Goal: Communication & Community: Share content

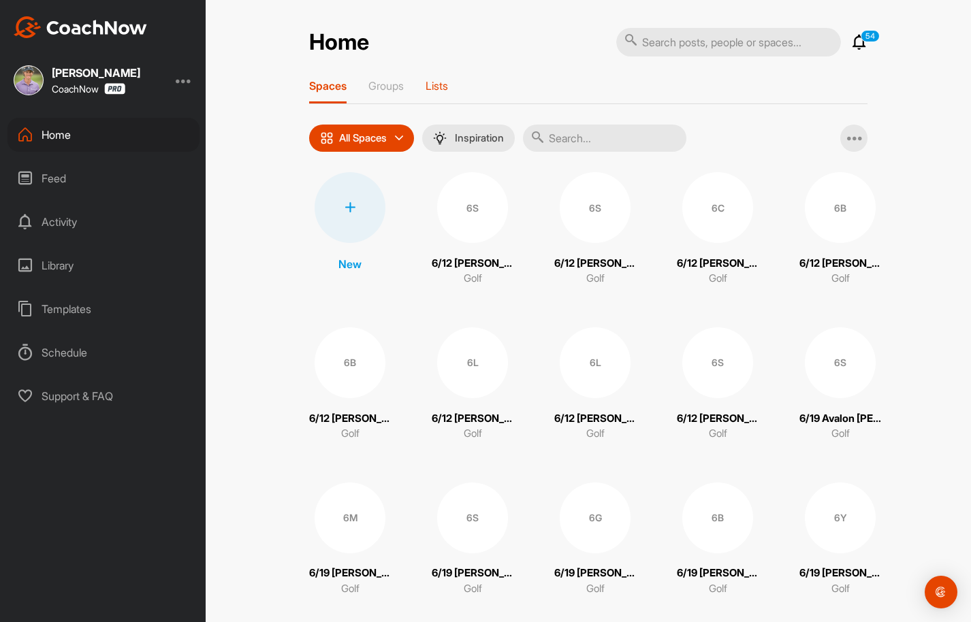
click at [444, 82] on p "Lists" at bounding box center [437, 86] width 22 height 14
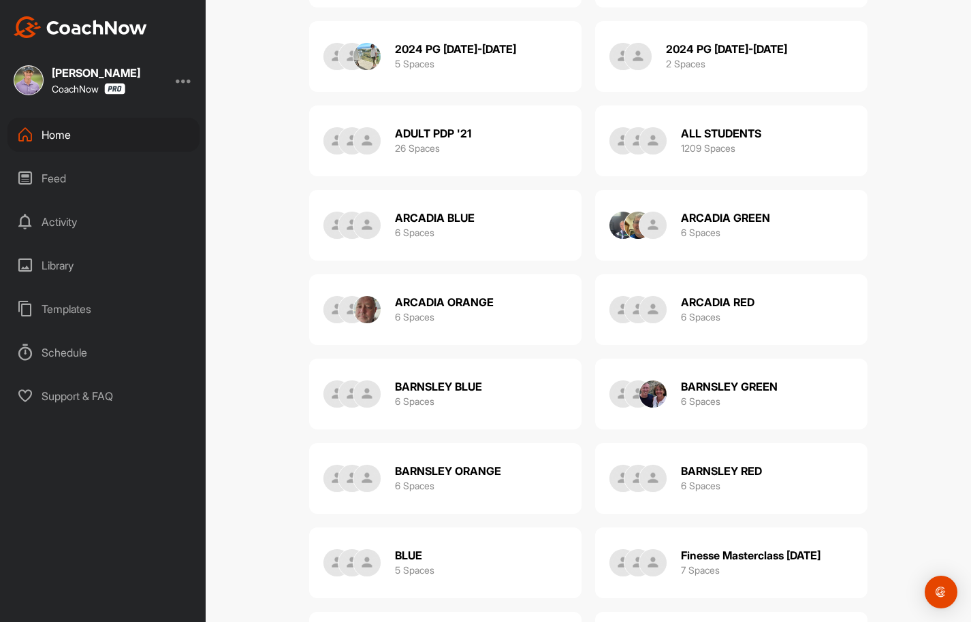
scroll to position [366, 0]
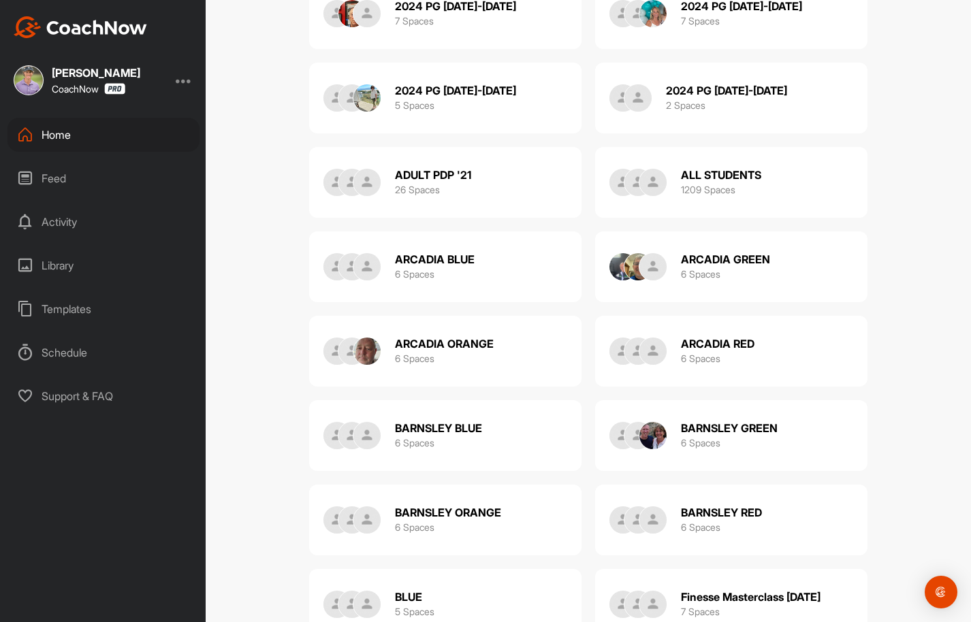
click at [696, 176] on h2 "ALL STUDENTS" at bounding box center [721, 175] width 80 height 14
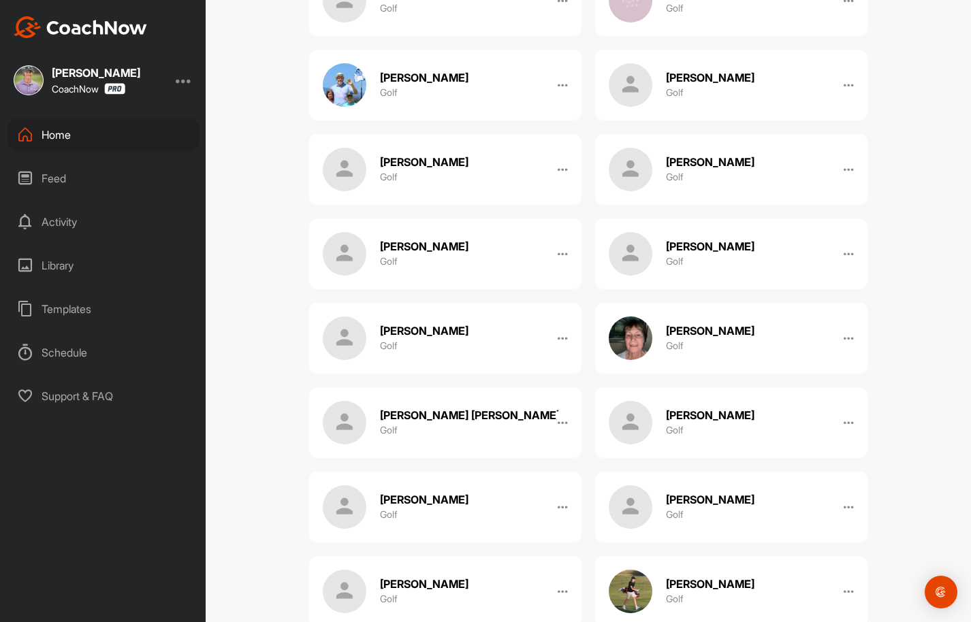
scroll to position [3737, 0]
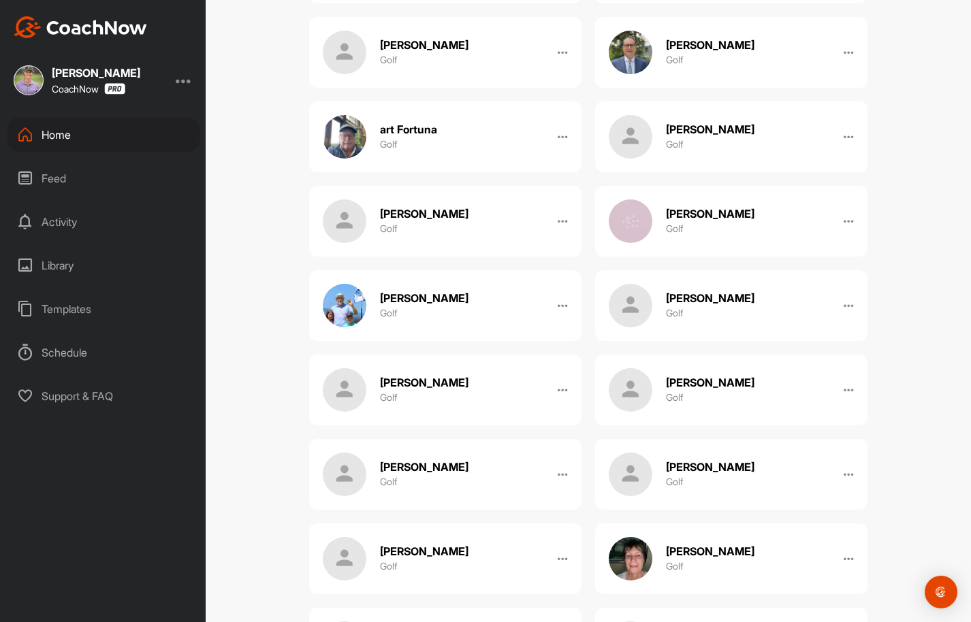
click at [45, 178] on div "Feed" at bounding box center [103, 178] width 192 height 34
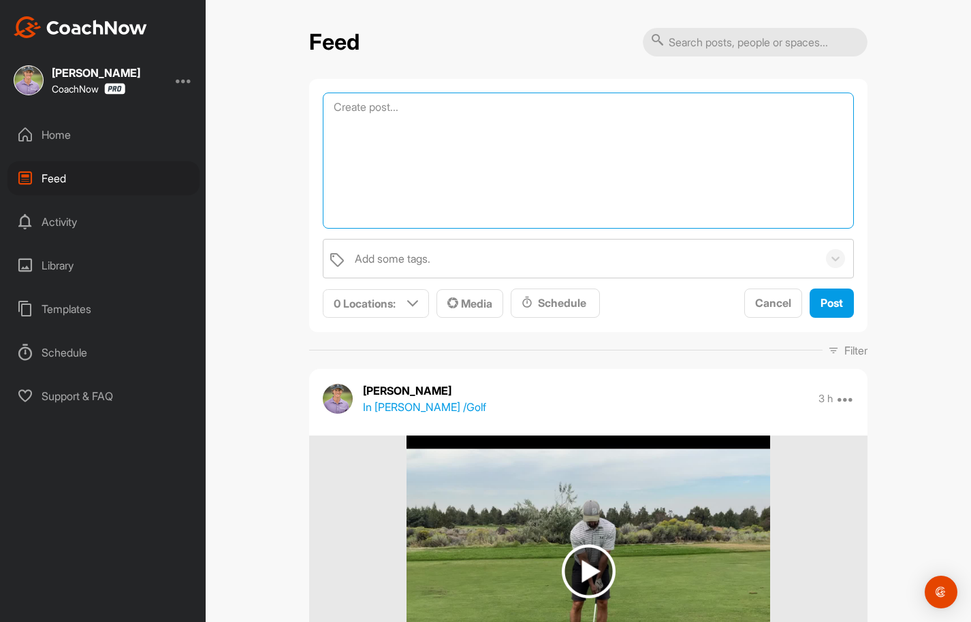
click at [385, 109] on textarea at bounding box center [588, 161] width 531 height 136
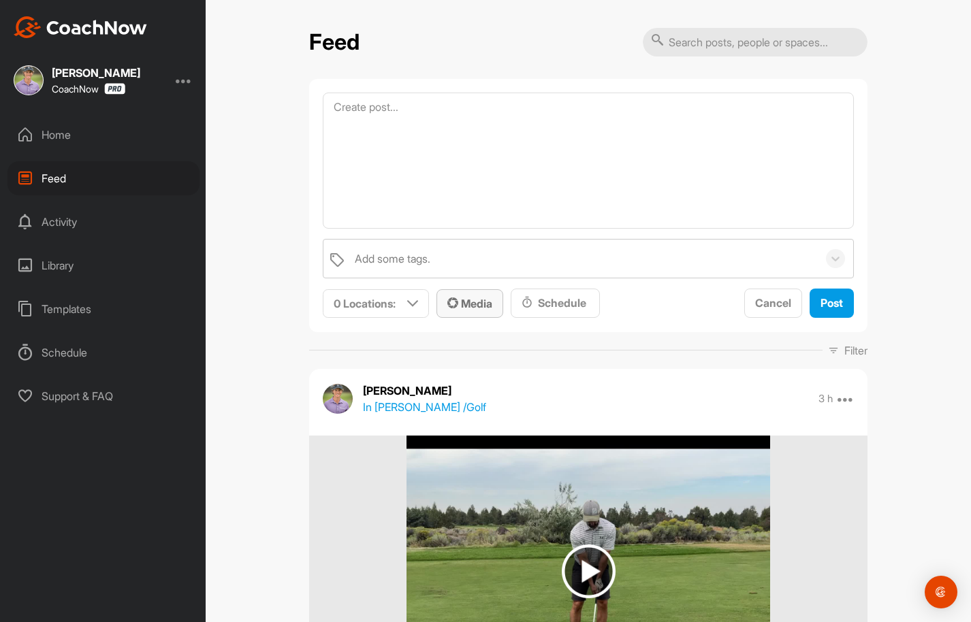
click at [479, 308] on span "Media" at bounding box center [469, 304] width 45 height 14
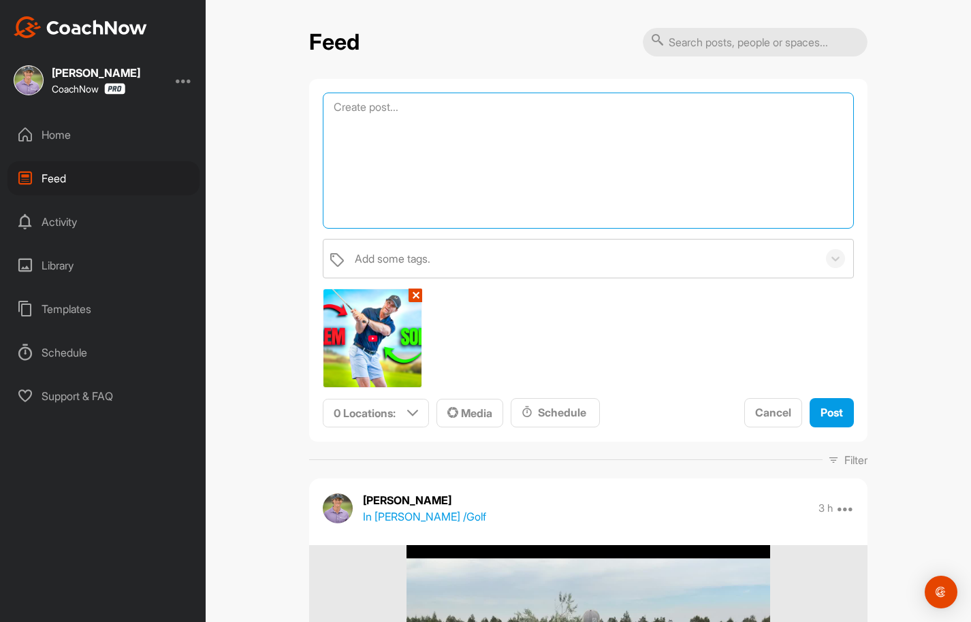
click at [475, 131] on textarea at bounding box center [588, 161] width 531 height 136
drag, startPoint x: 669, startPoint y: 106, endPoint x: 332, endPoint y: 109, distance: 336.3
click at [332, 109] on textarea "Are YOU treating the Problem or the Symptom of the Problem?" at bounding box center [588, 161] width 531 height 136
click at [532, 179] on textarea "Are YOU treating the Problem or the Symptom of the Problem?" at bounding box center [588, 161] width 531 height 136
drag, startPoint x: 665, startPoint y: 104, endPoint x: 398, endPoint y: 95, distance: 267.7
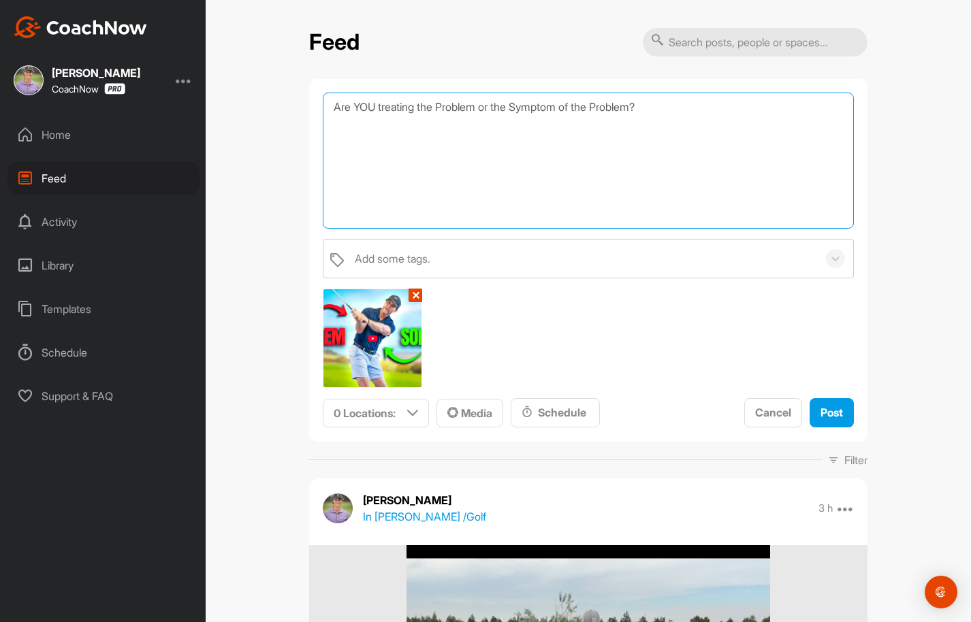
click at [398, 95] on textarea "Are YOU treating the Problem or the Symptom of the Problem?" at bounding box center [588, 161] width 531 height 136
paste textarea "What you see in your golf swing isn’t always the true issue. Too often, golfers…"
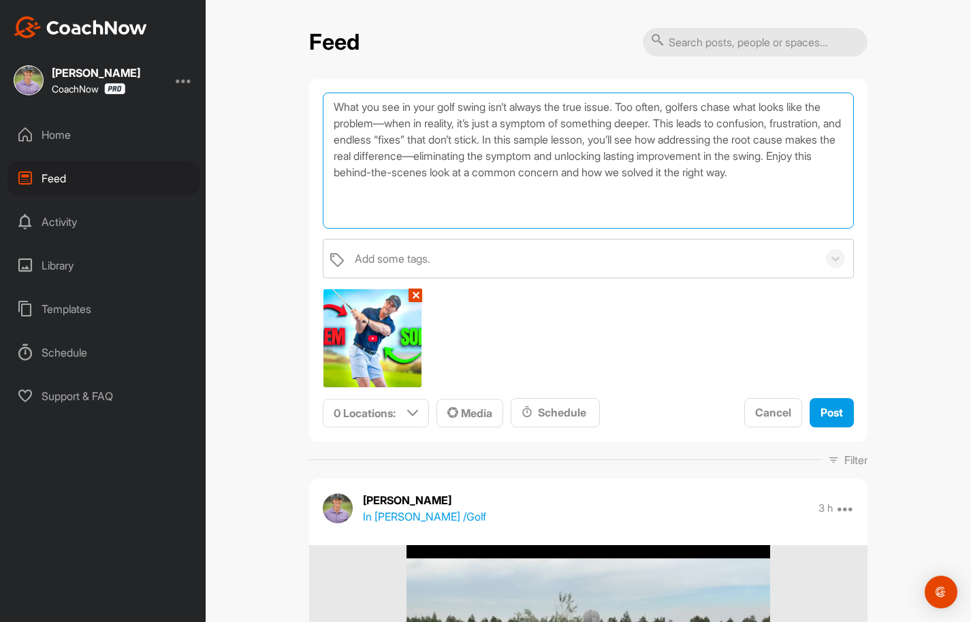
click at [334, 106] on textarea "What you see in your golf swing isn’t always the true issue. Too often, golfers…" at bounding box center [588, 161] width 531 height 136
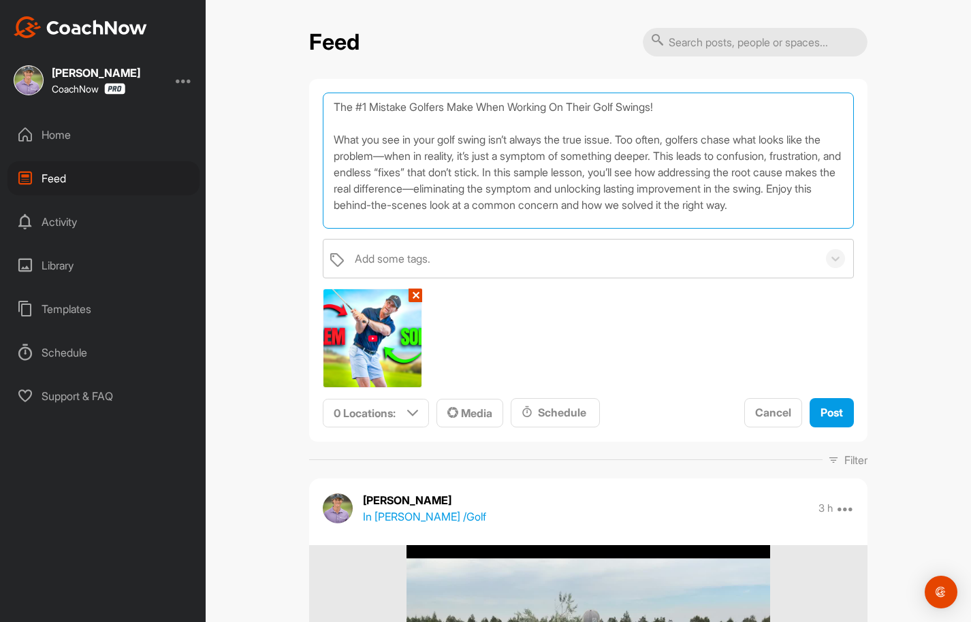
scroll to position [7, 0]
click at [399, 214] on textarea "The #1 Mistake Golfers Make When Working On Their Golf Swings! What you see in …" at bounding box center [588, 161] width 531 height 136
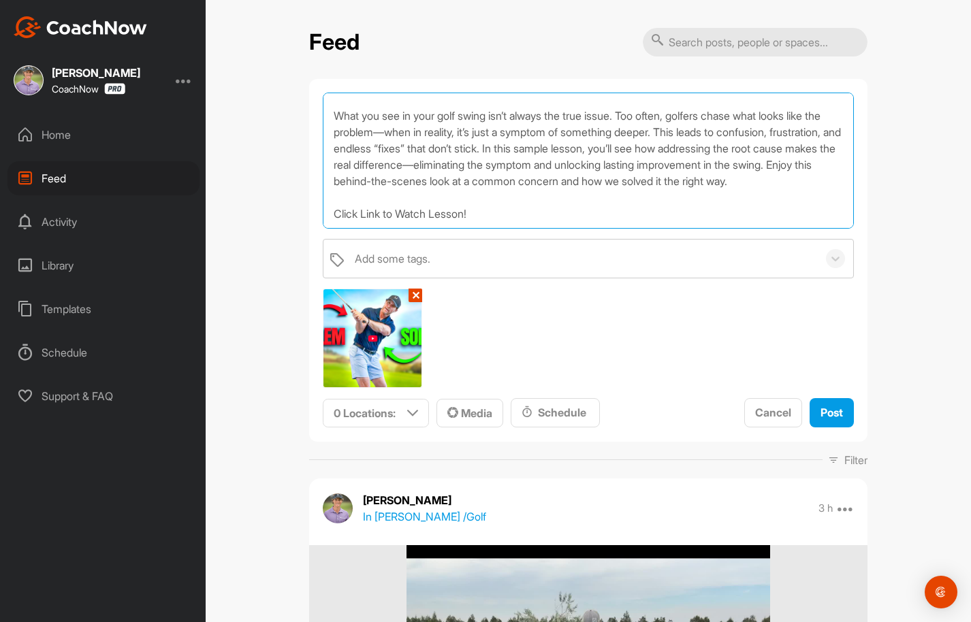
scroll to position [50, 0]
paste textarea "[URL][DOMAIN_NAME]"
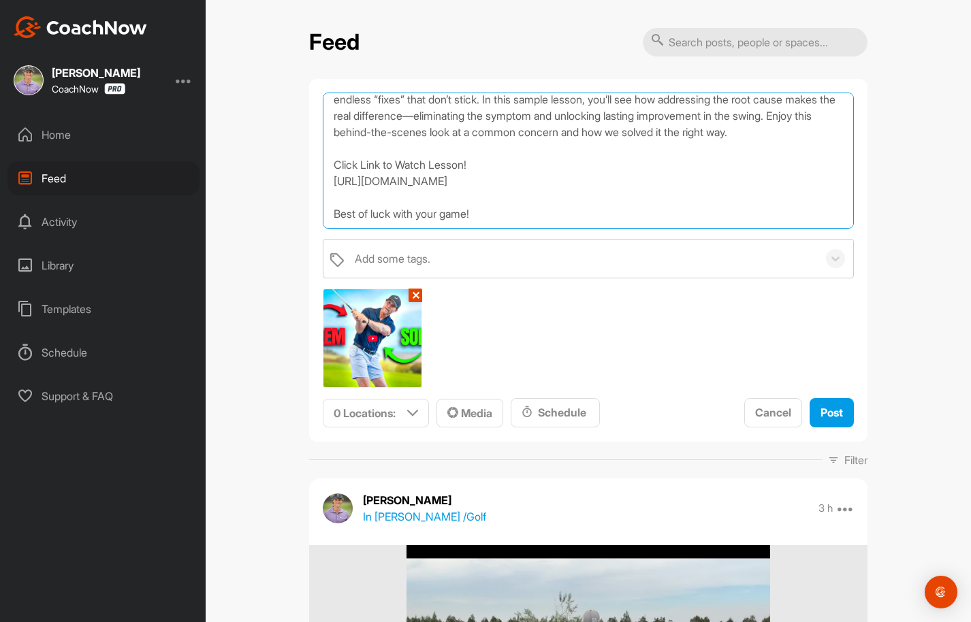
scroll to position [115, 0]
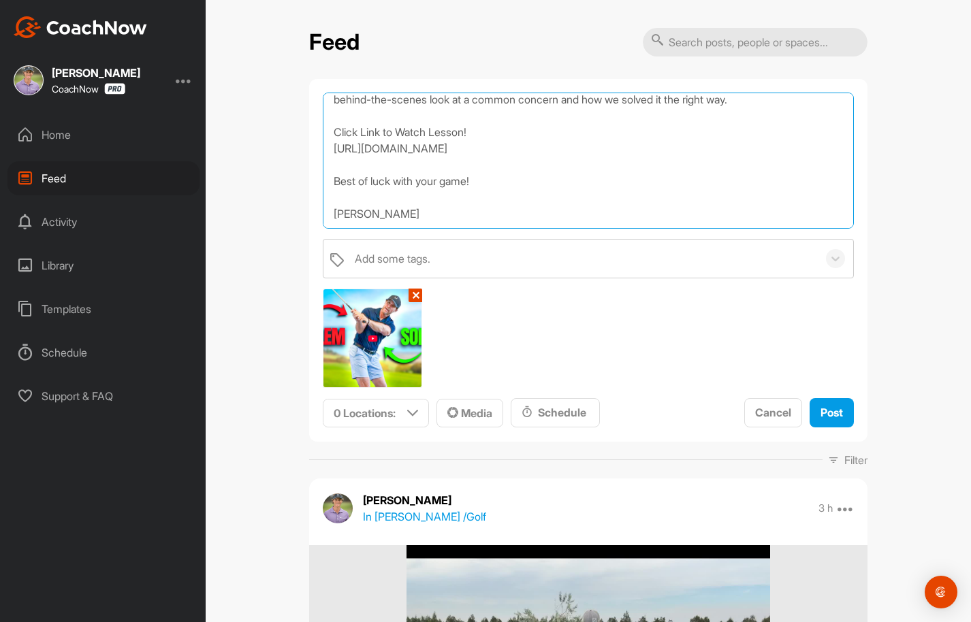
click at [347, 209] on textarea "The #1 Mistake Golfers Make When Working On Their Golf Swings! What you see in …" at bounding box center [588, 161] width 531 height 136
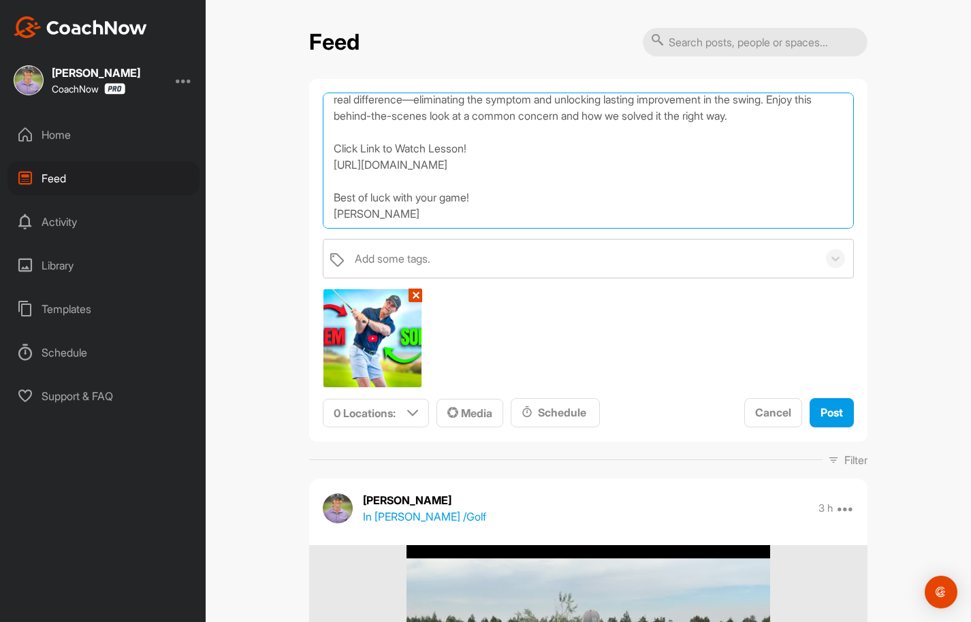
scroll to position [106, 0]
type textarea "The #1 Mistake Golfers Make When Working On Their Golf Swings! What you see in …"
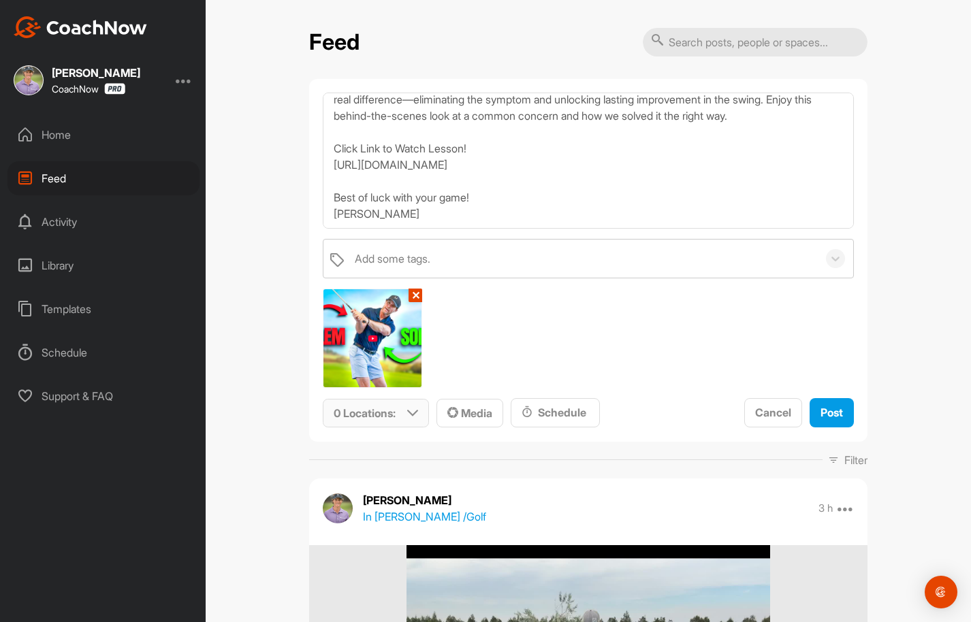
click at [418, 411] on div "0 Locations :" at bounding box center [375, 414] width 105 height 28
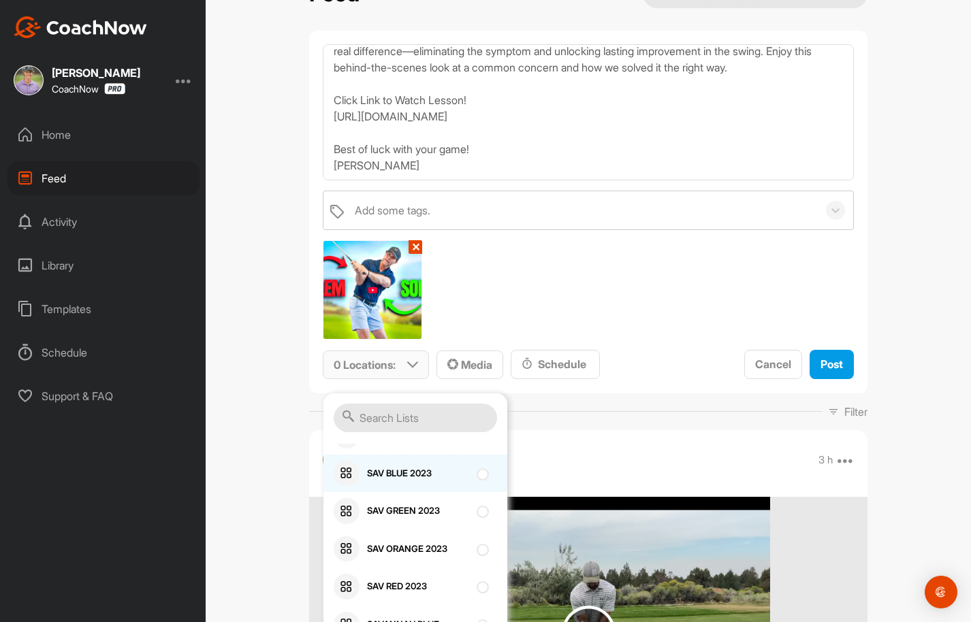
scroll to position [2465, 0]
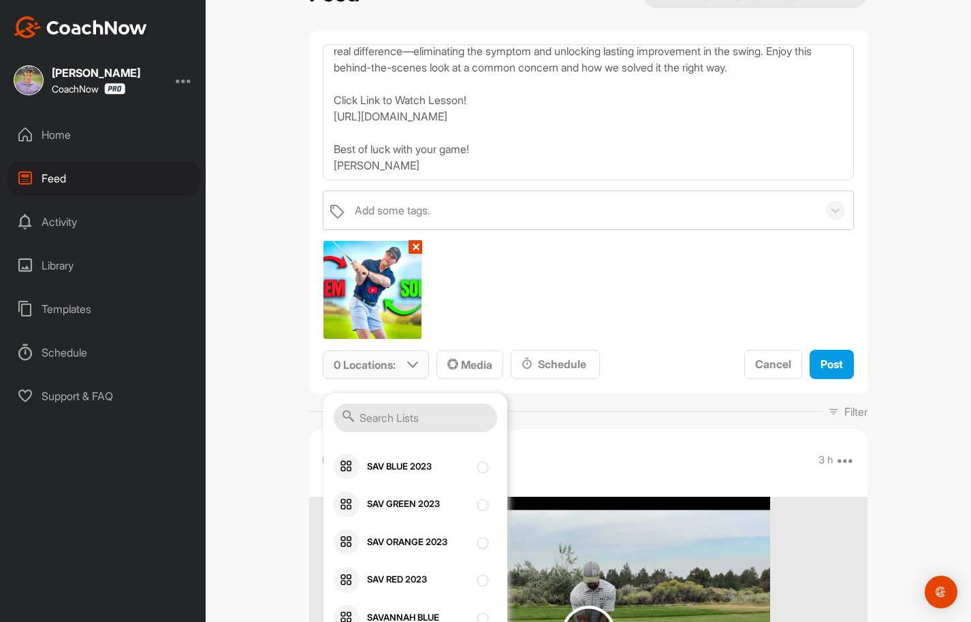
click at [398, 419] on input "text" at bounding box center [415, 418] width 163 height 29
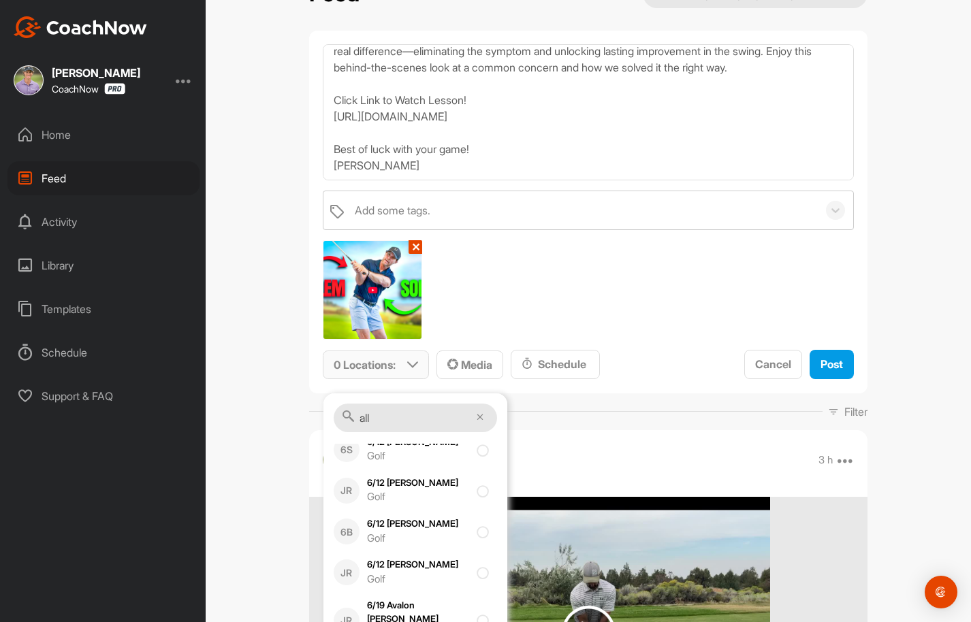
scroll to position [25, 0]
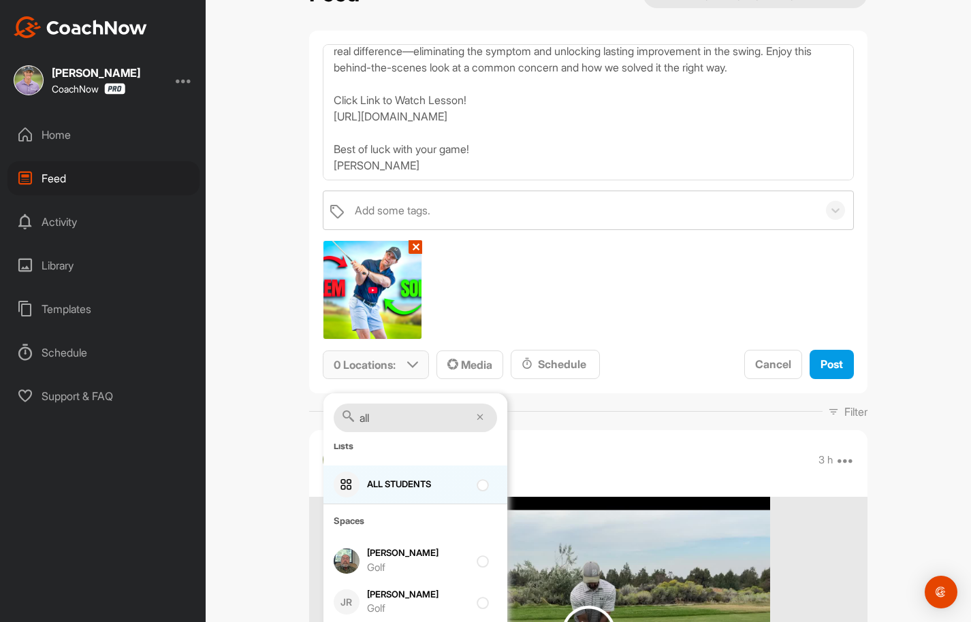
type input "all"
click at [486, 485] on div at bounding box center [486, 485] width 18 height 16
checkbox input "true"
click at [619, 301] on div "Add some tags. ✕ 1 Location : all Lists ALL STUDENTS Spaces Allen Feris Golf JR…" at bounding box center [588, 285] width 531 height 189
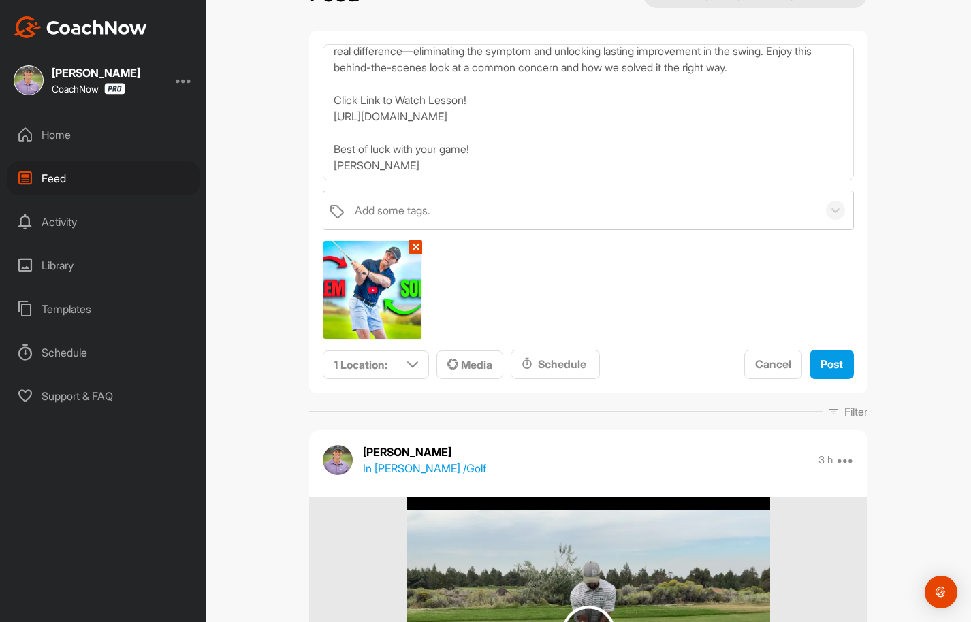
scroll to position [106, 0]
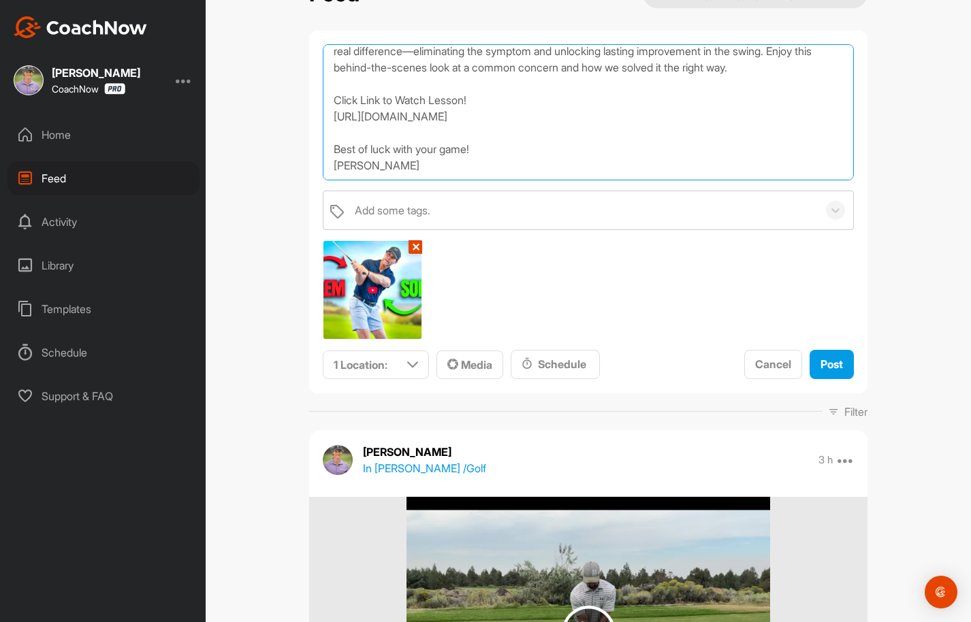
click at [628, 115] on textarea "The #1 Mistake Golfers Make When Working On Their Golf Swings! What you see in …" at bounding box center [588, 112] width 531 height 136
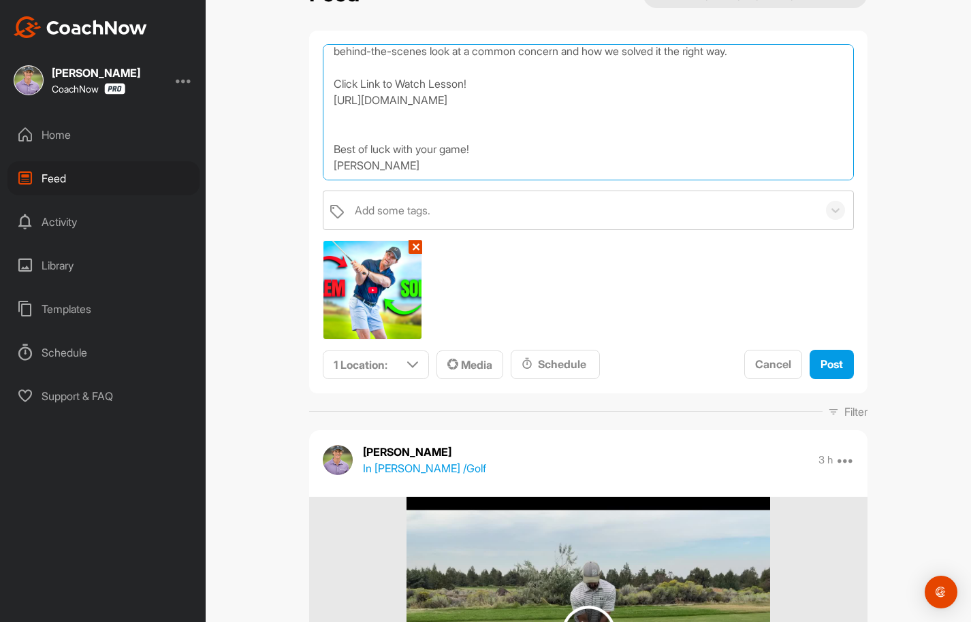
type textarea "The #1 Mistake Golfers Make When Working On Their Golf Swings! What you see in …"
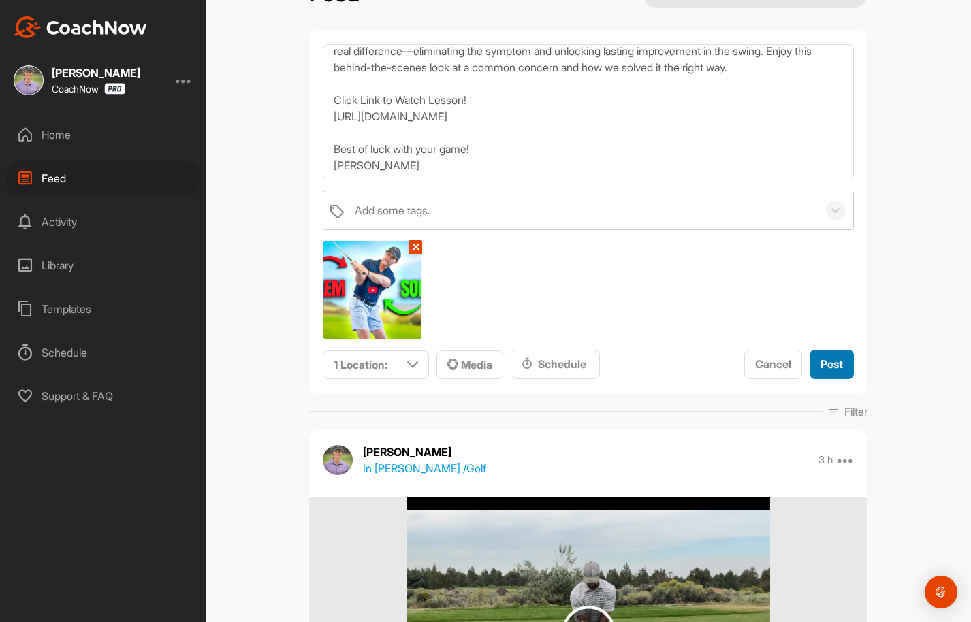
click at [828, 363] on span "Post" at bounding box center [831, 364] width 22 height 14
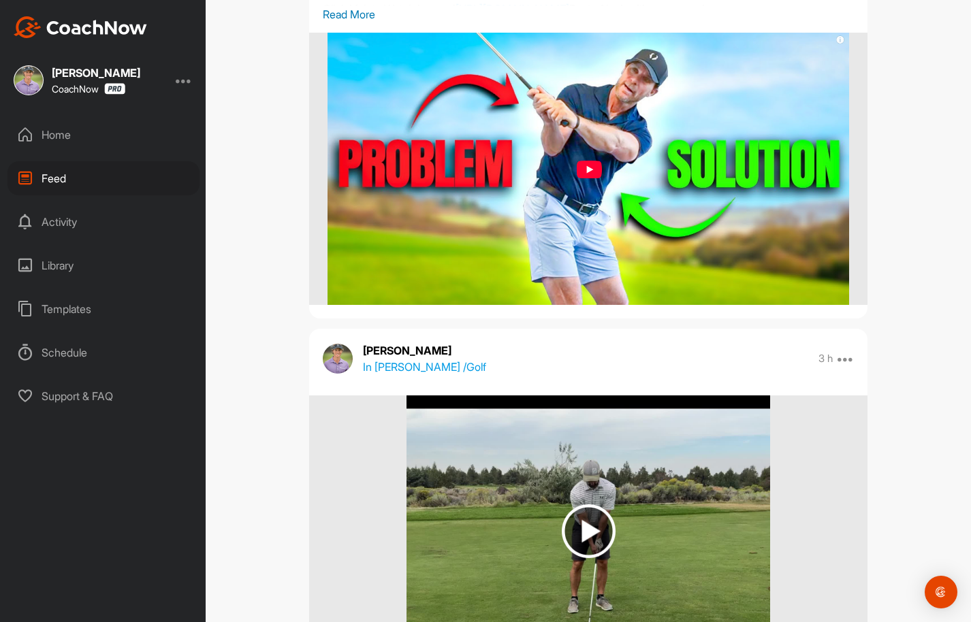
scroll to position [99, 0]
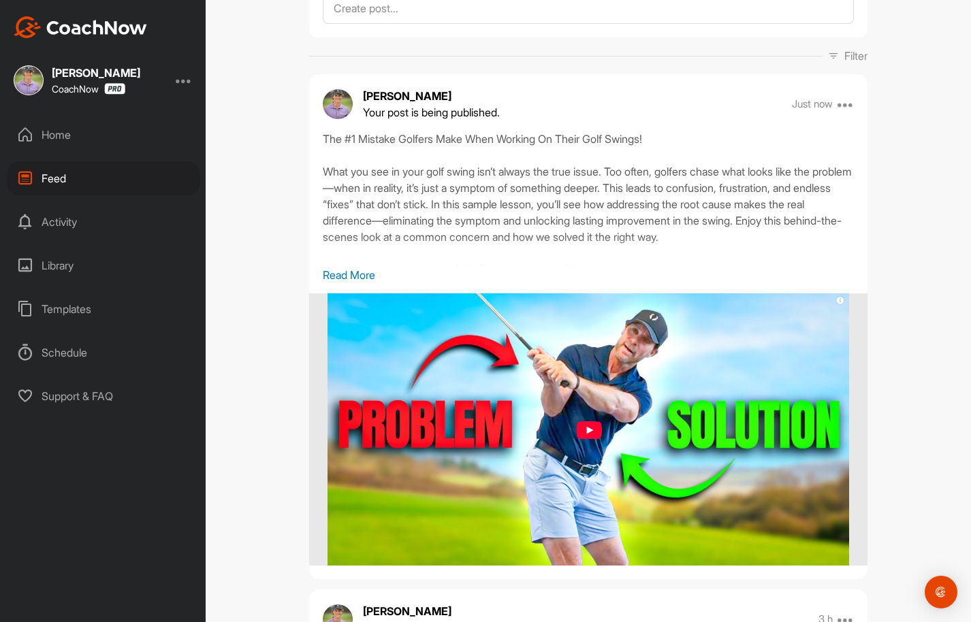
click at [370, 274] on p "Read More" at bounding box center [588, 275] width 531 height 16
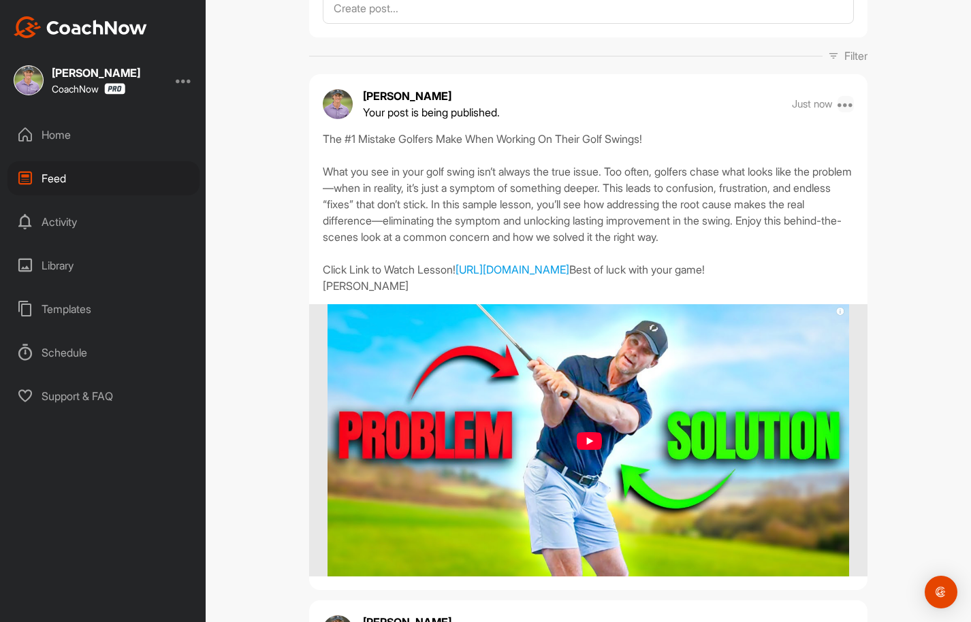
click at [846, 103] on icon at bounding box center [845, 104] width 16 height 16
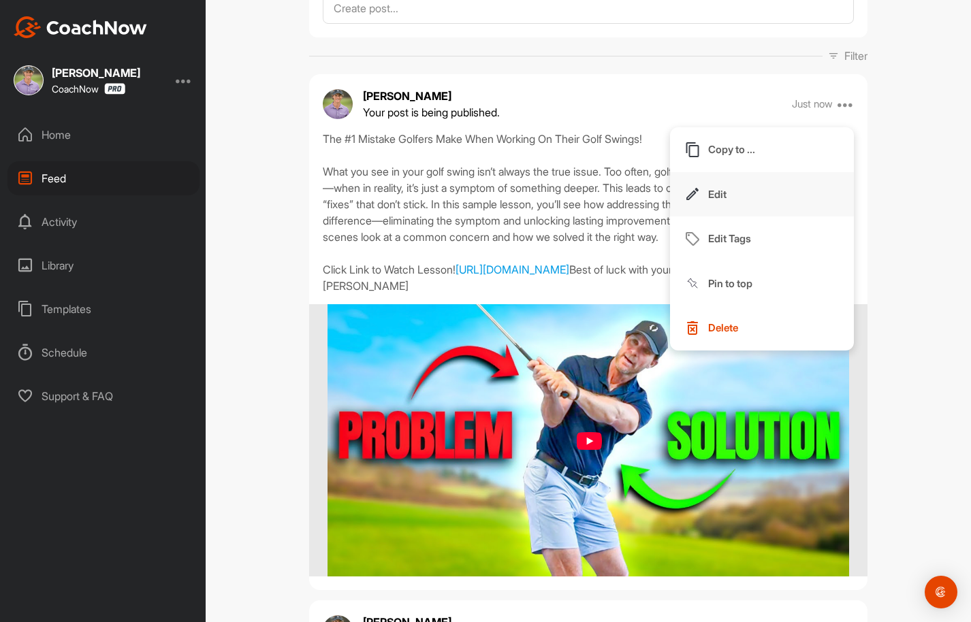
click at [731, 191] on button "Edit" at bounding box center [762, 194] width 184 height 45
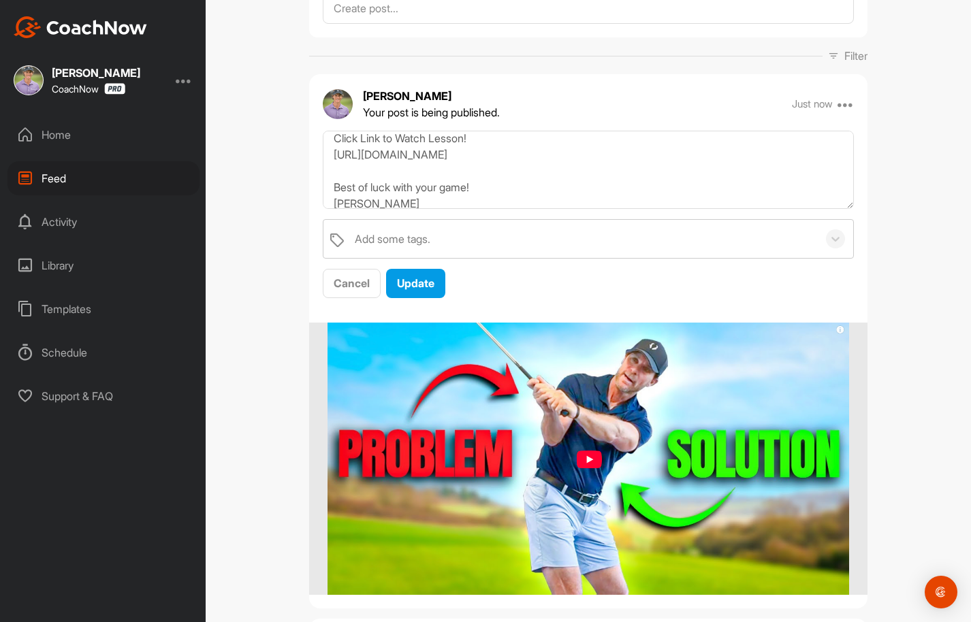
scroll to position [127, 0]
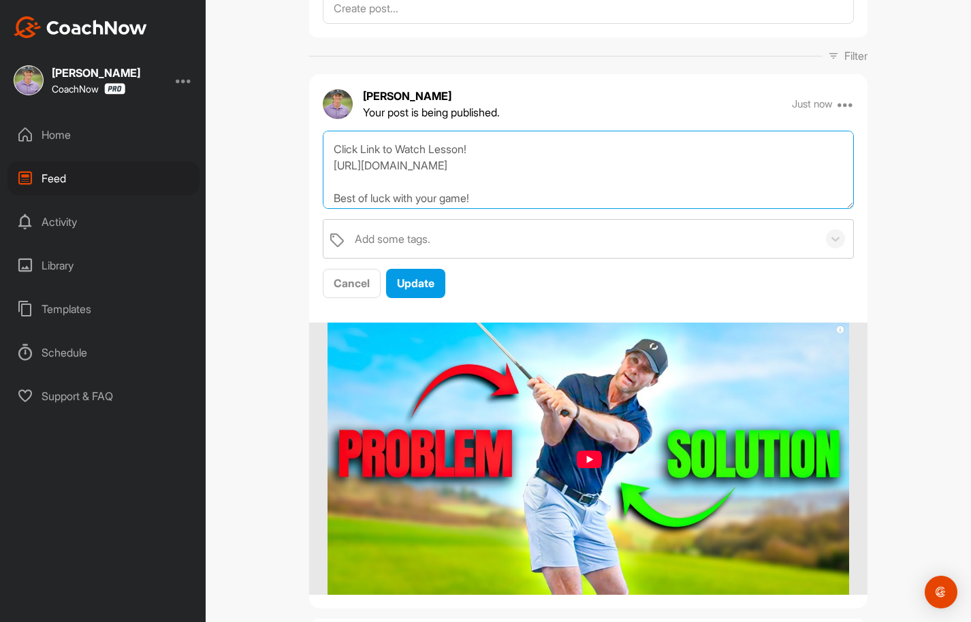
drag, startPoint x: 655, startPoint y: 186, endPoint x: 310, endPoint y: 163, distance: 345.9
click at [310, 163] on div "The #1 Mistake Golfers Make When Working On Their Golf Swings! What you see in …" at bounding box center [588, 215] width 558 height 168
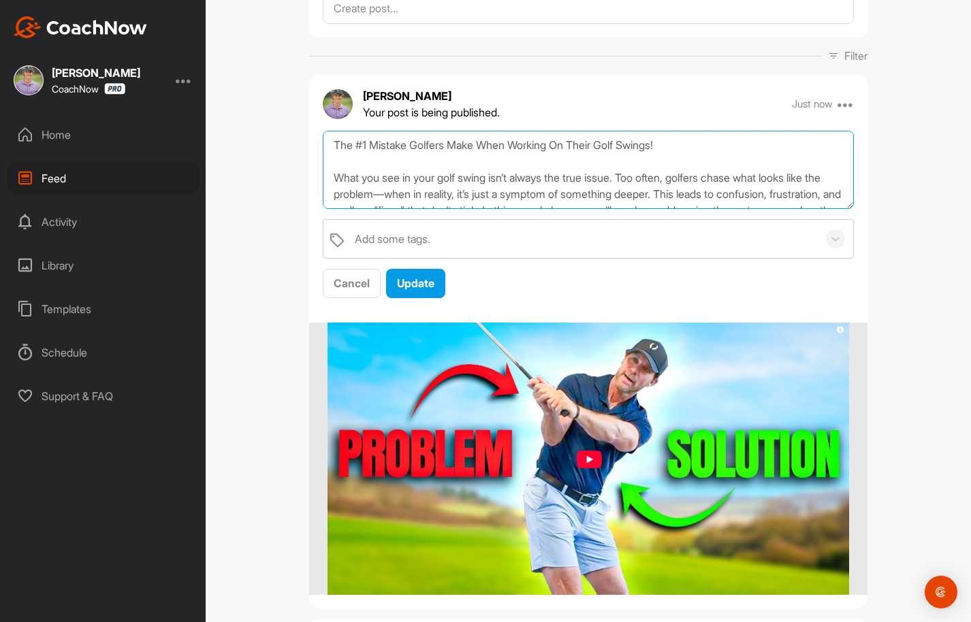
scroll to position [0, 0]
click at [687, 145] on textarea "The #1 Mistake Golfers Make When Working On Their Golf Swings! What you see in …" at bounding box center [588, 170] width 531 height 78
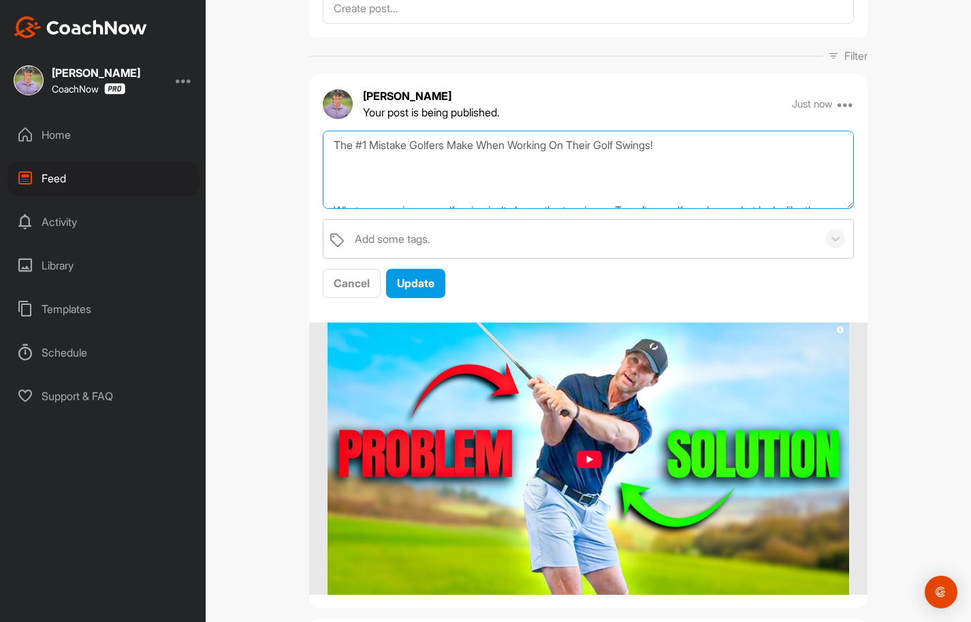
paste textarea "Click Link to Watch Lesson! https://www.youtube.com/watch?v=ayoG0r7Sups&t=161s"
type textarea "The #1 Mistake Golfers Make When Working On Their Golf Swings! Click Link to Wa…"
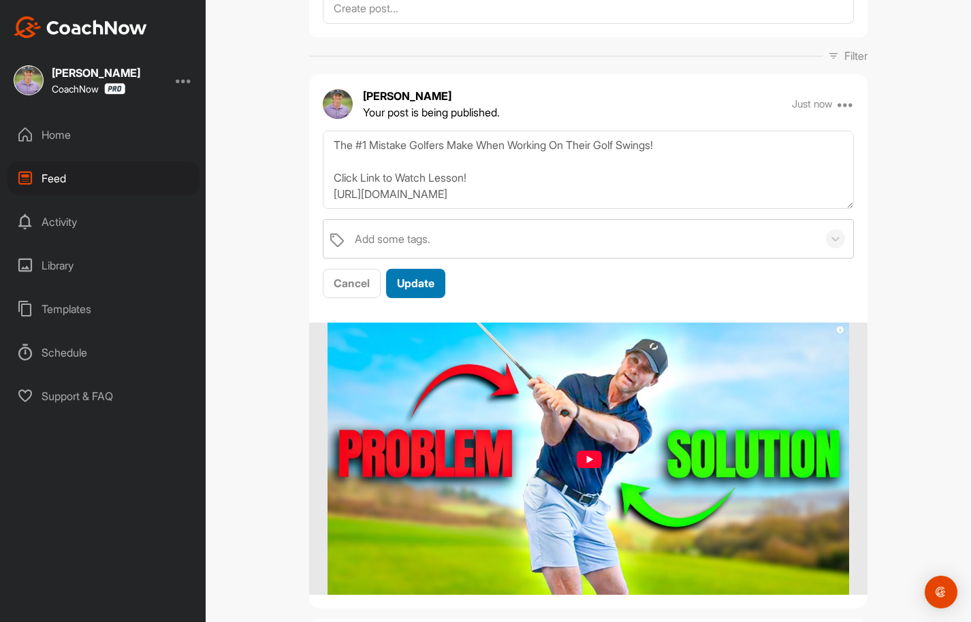
click at [421, 278] on span "Update" at bounding box center [415, 283] width 37 height 14
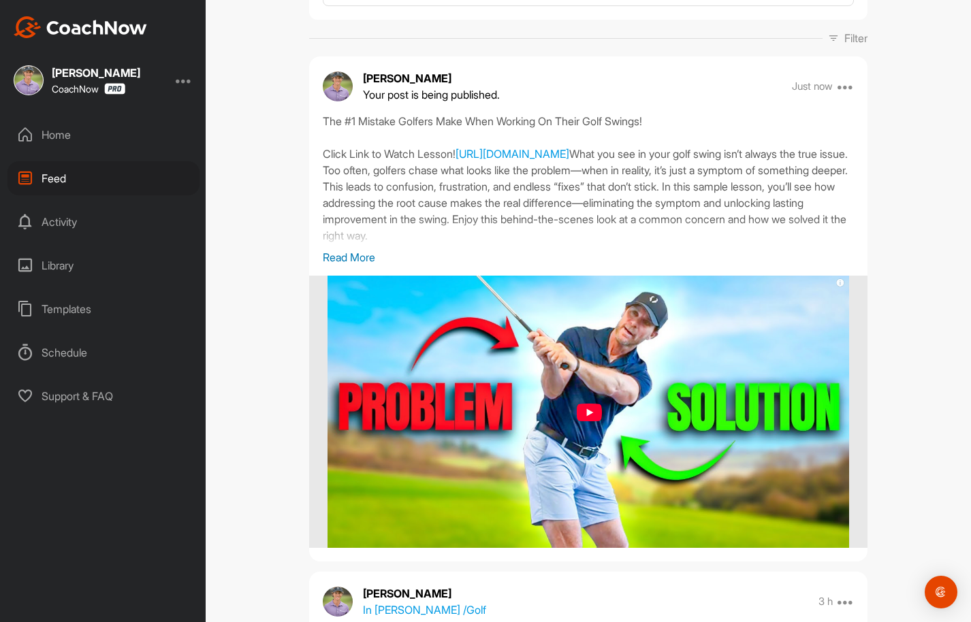
scroll to position [98, 0]
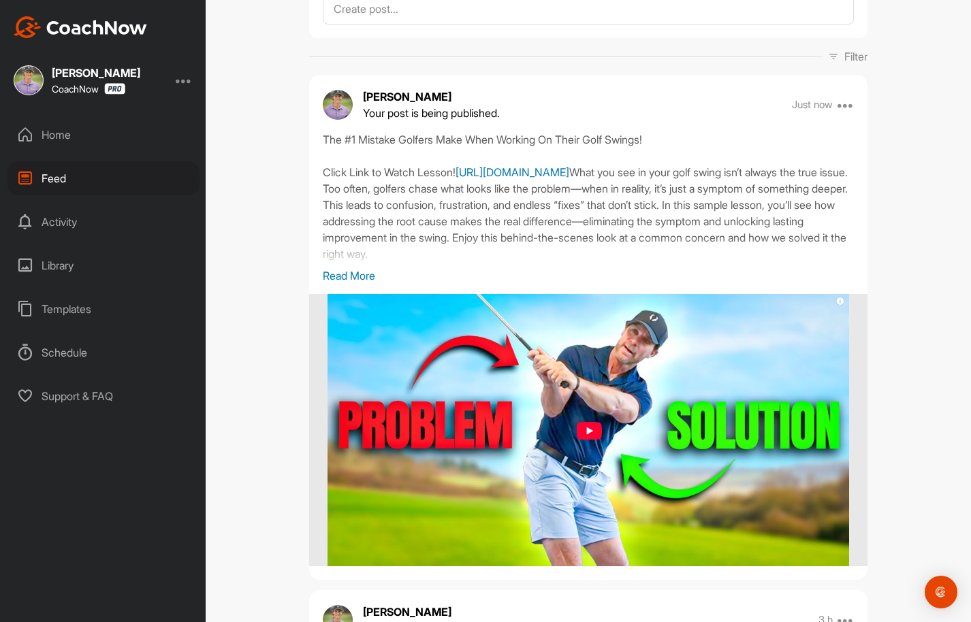
click at [543, 179] on link "[URL][DOMAIN_NAME]" at bounding box center [512, 172] width 114 height 14
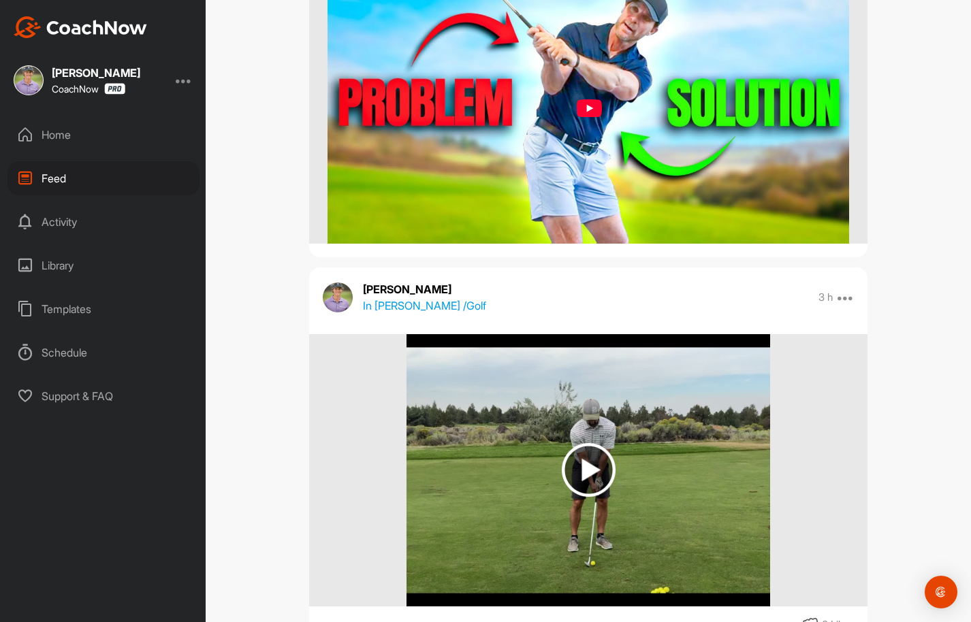
scroll to position [603, 0]
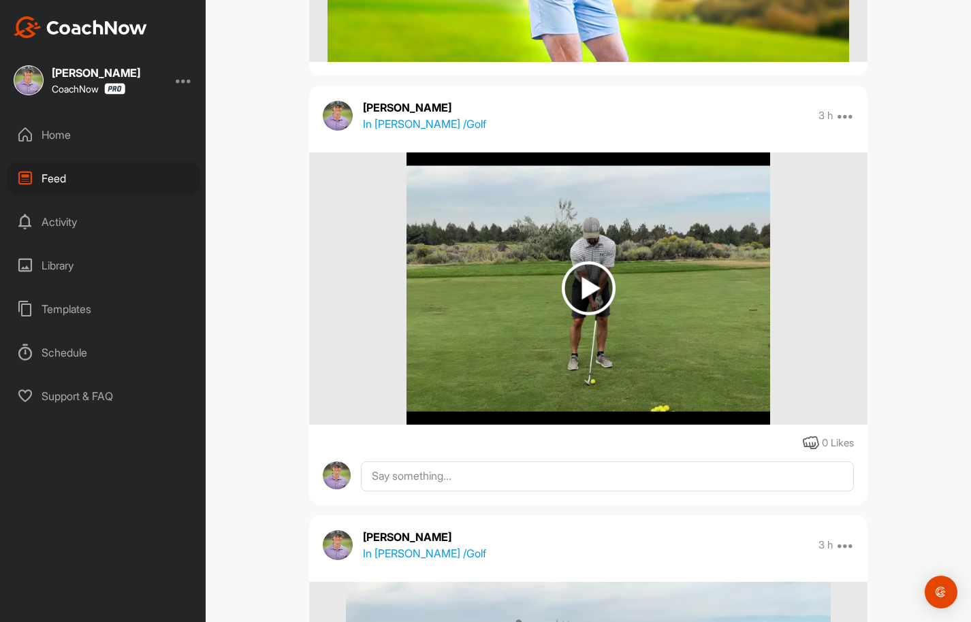
click at [59, 128] on div "Home" at bounding box center [103, 135] width 192 height 34
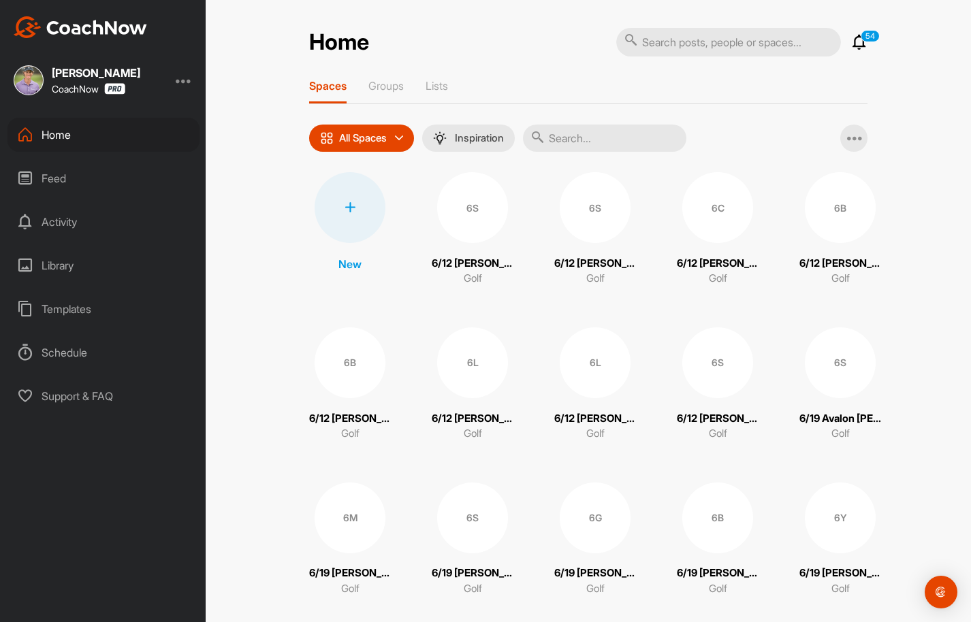
click at [59, 178] on div "Feed" at bounding box center [103, 178] width 192 height 34
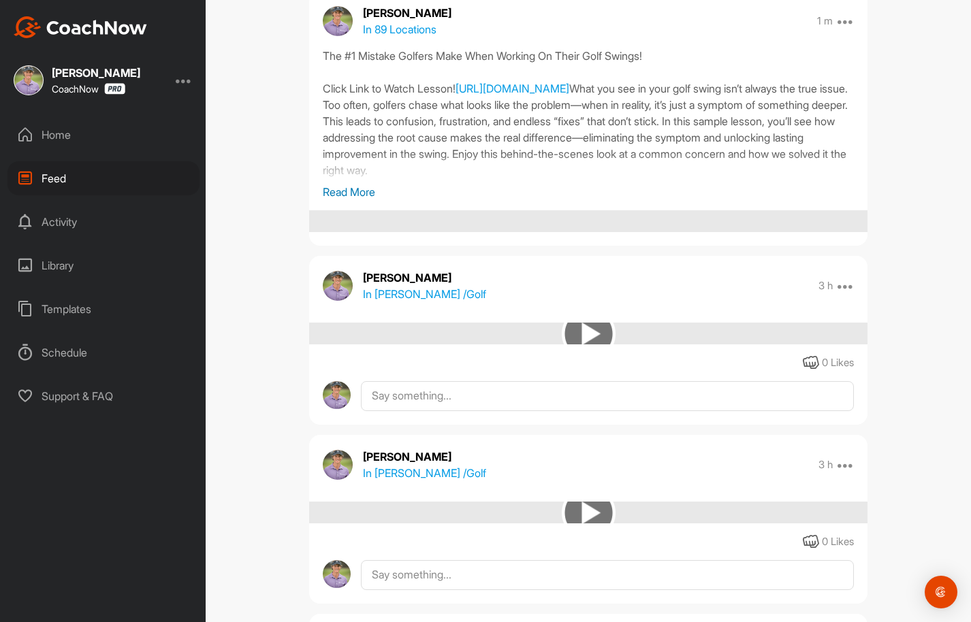
scroll to position [182, 0]
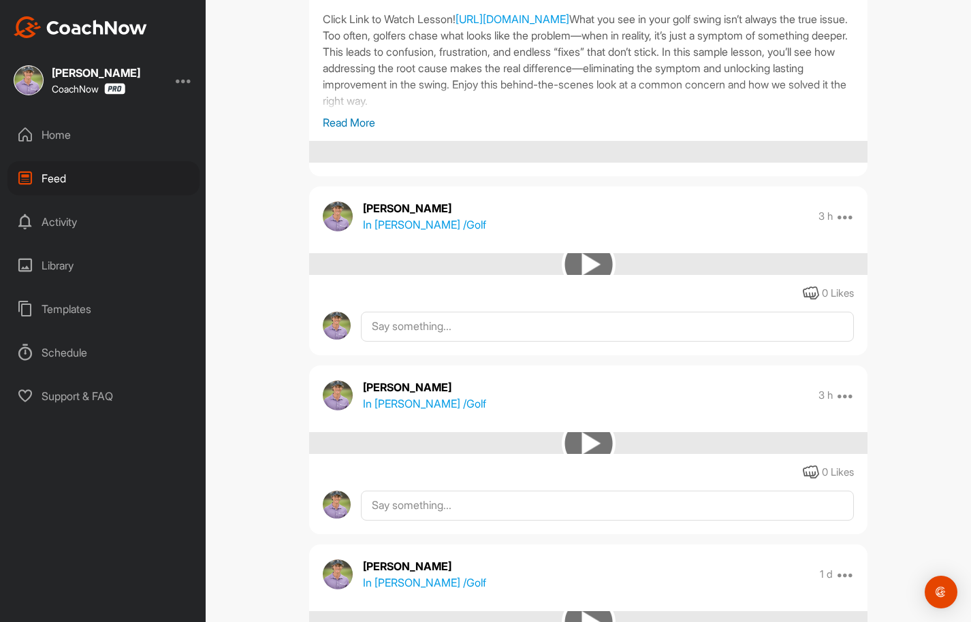
scroll to position [159, 0]
